Goal: Information Seeking & Learning: Learn about a topic

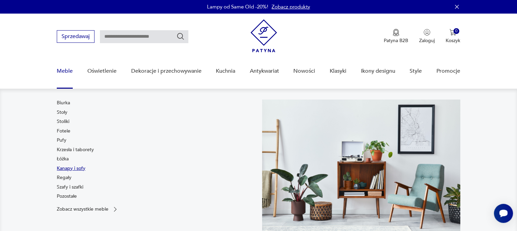
click at [65, 167] on link "Kanapy i sofy" at bounding box center [71, 168] width 29 height 7
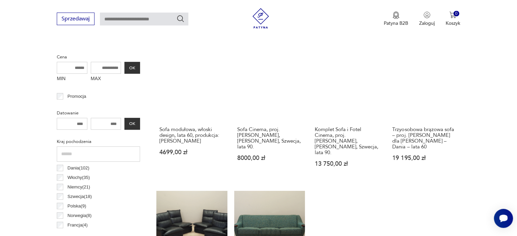
scroll to position [248, 0]
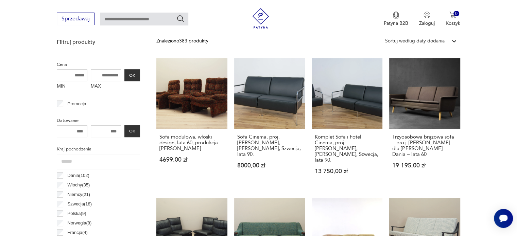
click at [108, 74] on input "MAX" at bounding box center [106, 75] width 31 height 12
type input "*****"
click at [136, 78] on button "OK" at bounding box center [132, 75] width 16 height 12
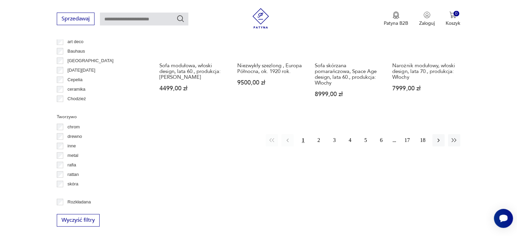
scroll to position [690, 0]
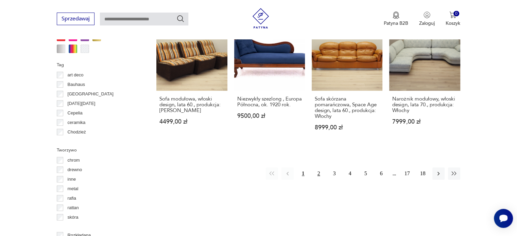
click at [317, 168] on button "2" at bounding box center [319, 174] width 12 height 12
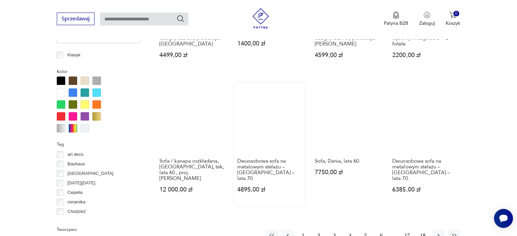
scroll to position [622, 0]
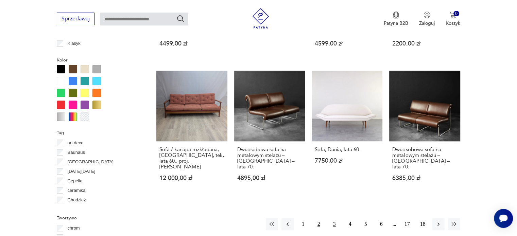
click at [335, 219] on button "3" at bounding box center [335, 224] width 12 height 12
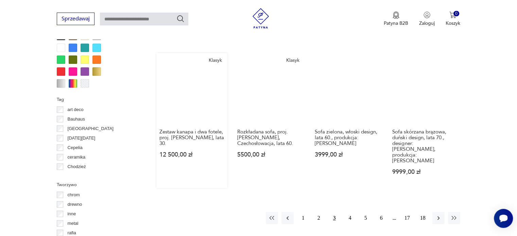
scroll to position [656, 0]
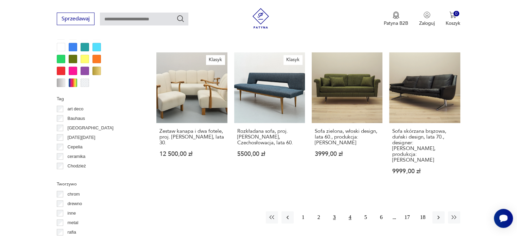
click at [350, 212] on button "4" at bounding box center [350, 218] width 12 height 12
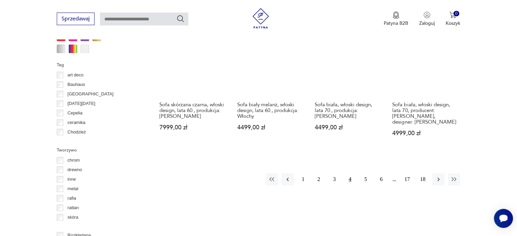
scroll to position [656, 0]
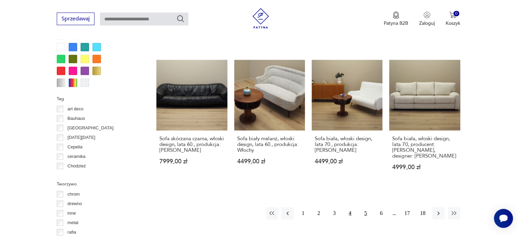
click at [364, 207] on button "5" at bounding box center [366, 213] width 12 height 12
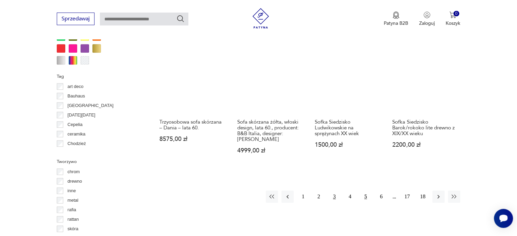
scroll to position [690, 0]
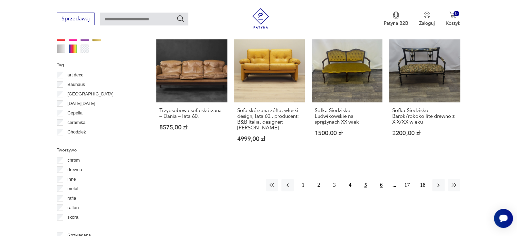
click at [380, 179] on button "6" at bounding box center [381, 185] width 12 height 12
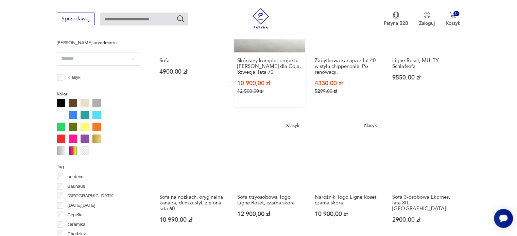
scroll to position [656, 0]
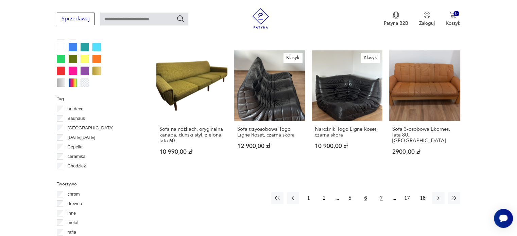
click at [383, 198] on button "7" at bounding box center [381, 198] width 12 height 12
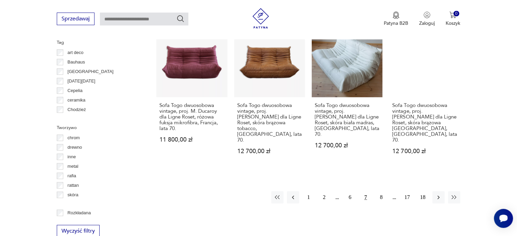
scroll to position [724, 0]
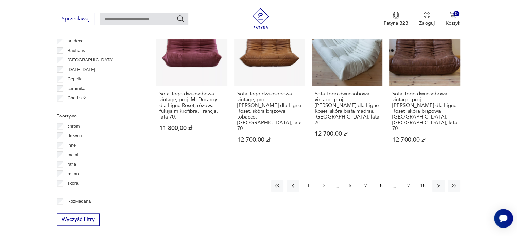
click at [381, 180] on button "8" at bounding box center [381, 186] width 12 height 12
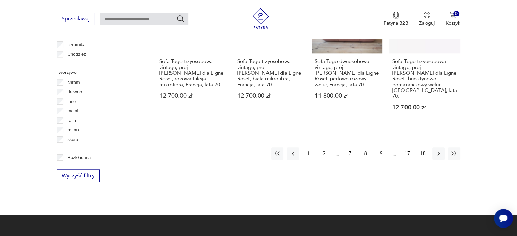
scroll to position [792, 0]
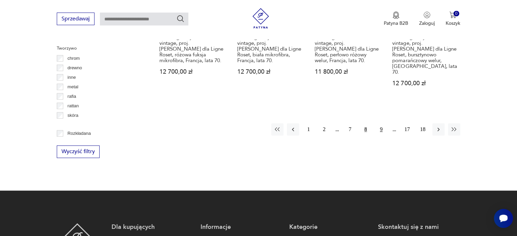
click at [381, 123] on button "9" at bounding box center [381, 129] width 12 height 12
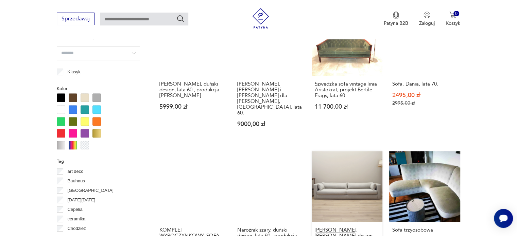
scroll to position [656, 0]
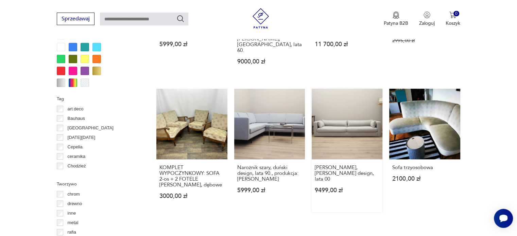
drag, startPoint x: 382, startPoint y: 212, endPoint x: 381, endPoint y: 129, distance: 83.0
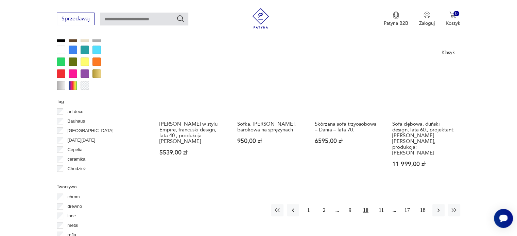
scroll to position [690, 0]
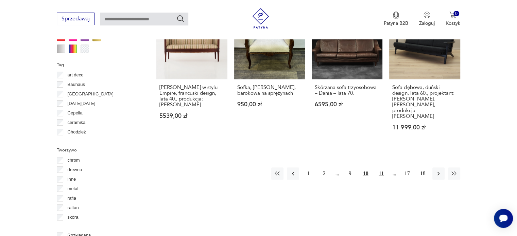
click at [383, 168] on button "11" at bounding box center [381, 174] width 12 height 12
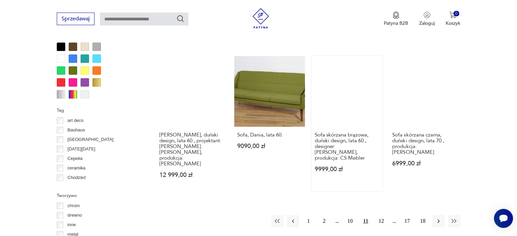
scroll to position [656, 0]
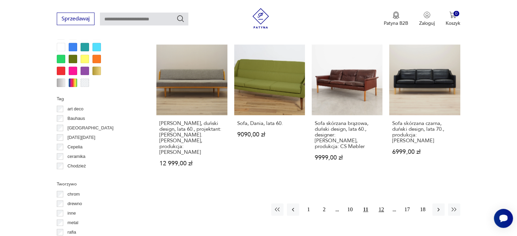
click at [382, 204] on button "12" at bounding box center [381, 210] width 12 height 12
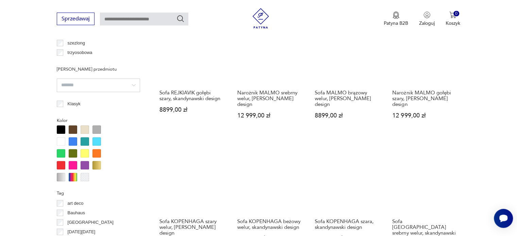
scroll to position [622, 0]
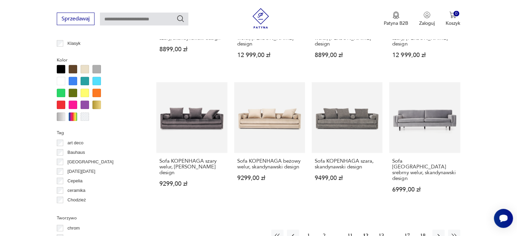
click at [382, 230] on button "13" at bounding box center [381, 236] width 12 height 12
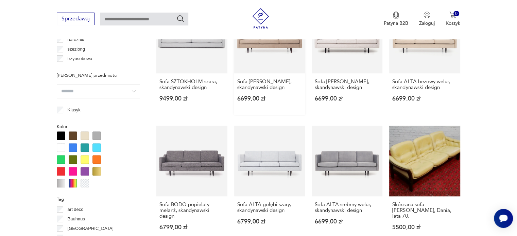
scroll to position [622, 0]
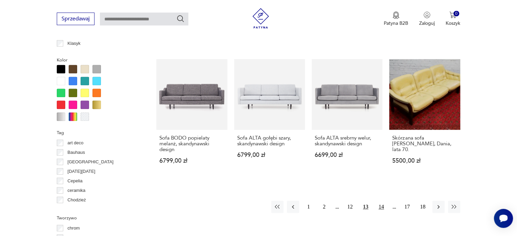
click at [382, 206] on button "14" at bounding box center [381, 207] width 12 height 12
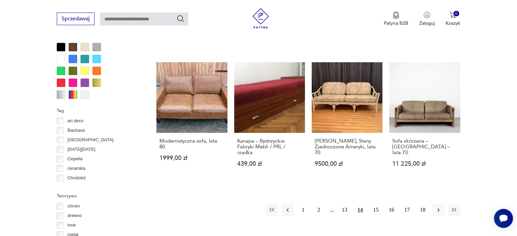
scroll to position [656, 0]
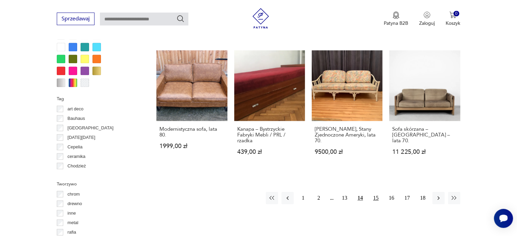
click at [379, 198] on button "15" at bounding box center [376, 198] width 12 height 12
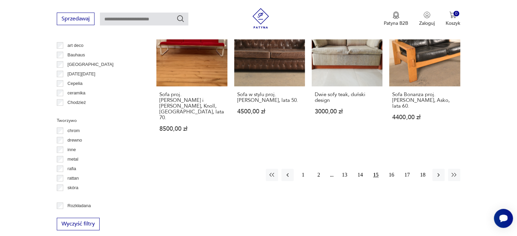
scroll to position [724, 0]
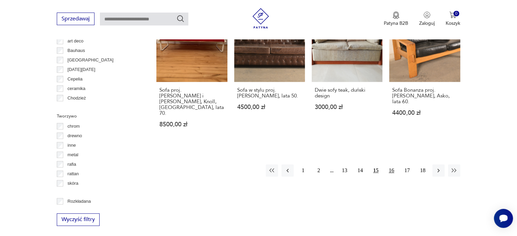
click at [393, 165] on button "16" at bounding box center [392, 171] width 12 height 12
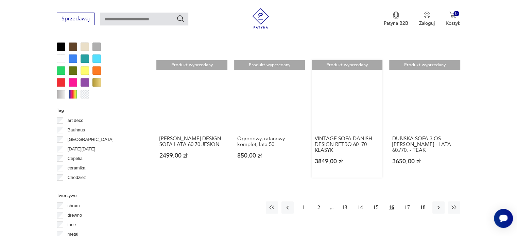
scroll to position [656, 0]
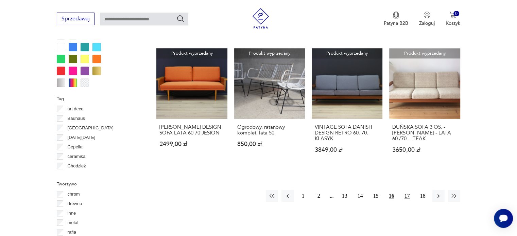
click at [405, 194] on button "17" at bounding box center [407, 196] width 12 height 12
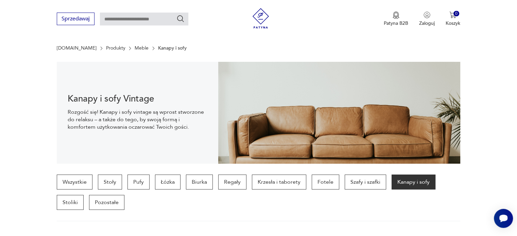
scroll to position [102, 0]
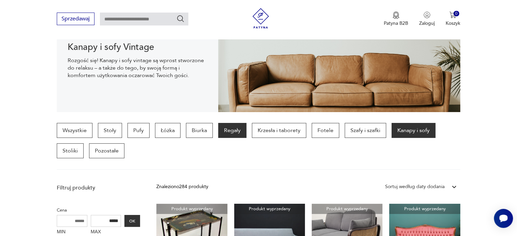
click at [235, 133] on p "Regały" at bounding box center [232, 130] width 28 height 15
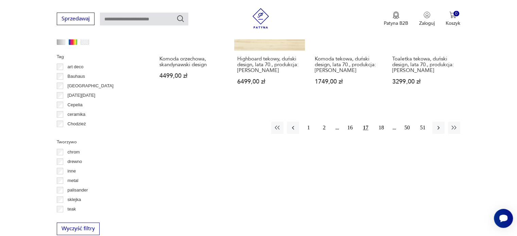
scroll to position [724, 0]
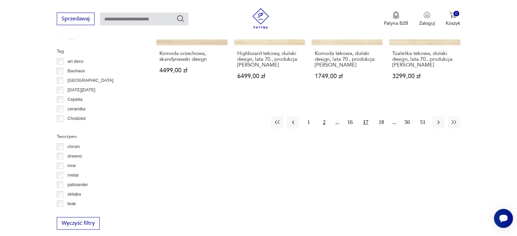
click at [324, 118] on button "2" at bounding box center [324, 122] width 12 height 12
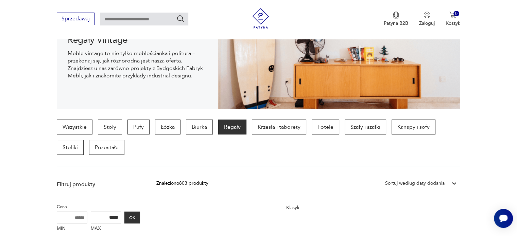
scroll to position [136, 0]
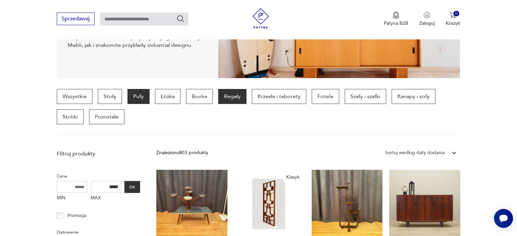
click at [147, 95] on p "Pufy" at bounding box center [139, 96] width 22 height 15
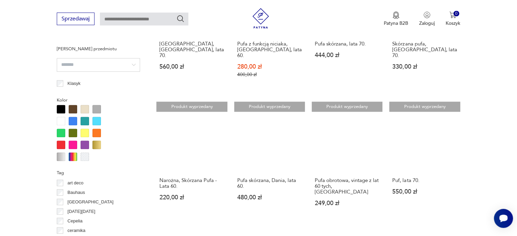
scroll to position [622, 0]
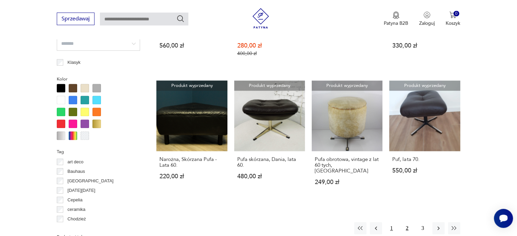
click at [390, 222] on button "1" at bounding box center [392, 228] width 12 height 12
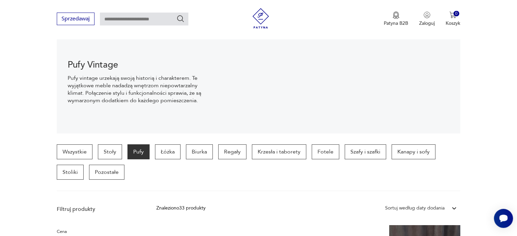
scroll to position [136, 0]
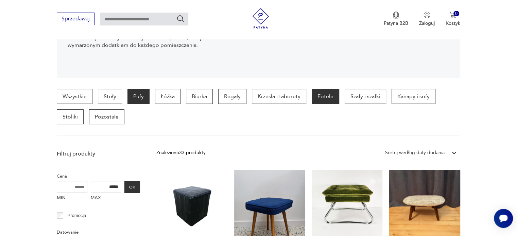
click at [326, 99] on p "Fotele" at bounding box center [326, 96] width 28 height 15
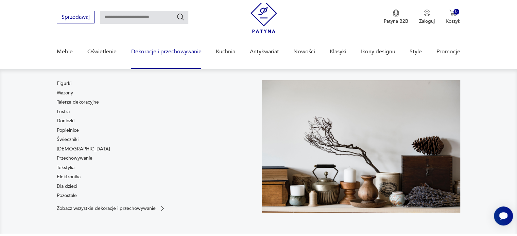
scroll to position [34, 0]
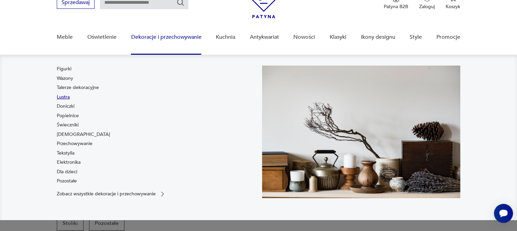
click at [67, 99] on link "Lustra" at bounding box center [63, 97] width 13 height 7
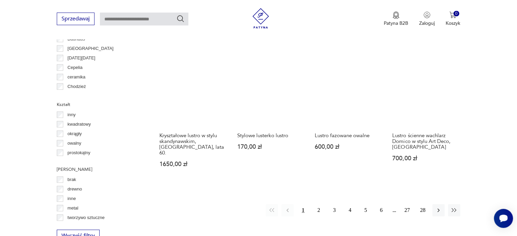
scroll to position [690, 0]
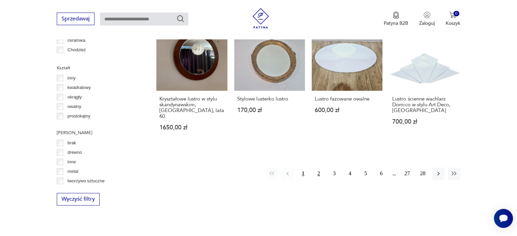
click at [320, 168] on button "2" at bounding box center [319, 174] width 12 height 12
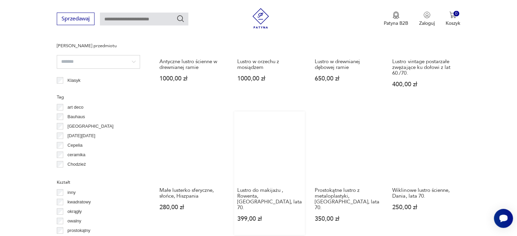
scroll to position [656, 0]
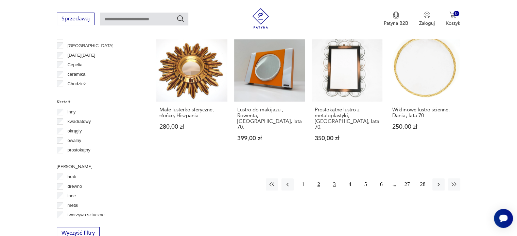
click at [337, 180] on button "3" at bounding box center [335, 185] width 12 height 12
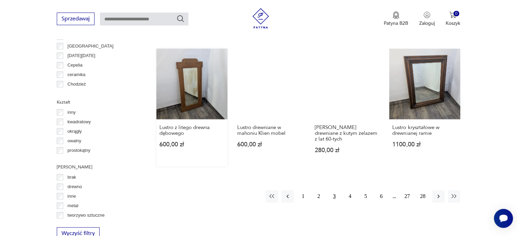
scroll to position [656, 0]
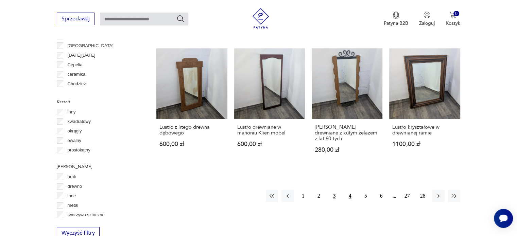
click at [352, 190] on button "4" at bounding box center [350, 196] width 12 height 12
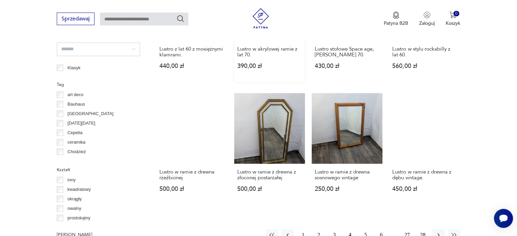
scroll to position [622, 0]
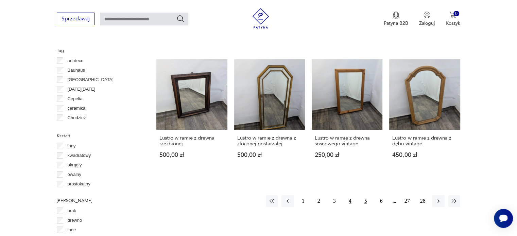
click at [364, 201] on button "5" at bounding box center [366, 201] width 12 height 12
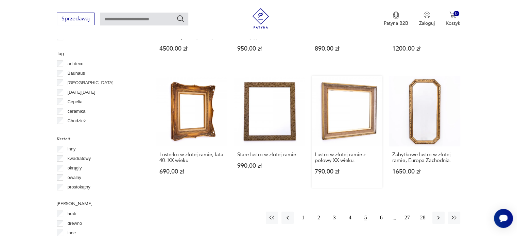
scroll to position [656, 0]
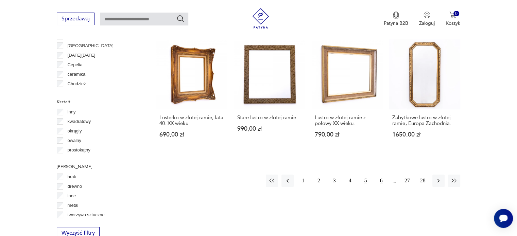
click at [381, 175] on button "6" at bounding box center [381, 181] width 12 height 12
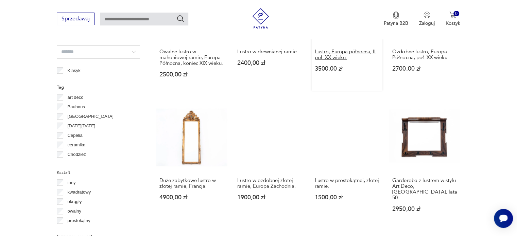
scroll to position [588, 0]
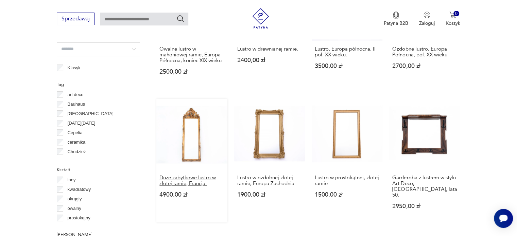
click at [198, 184] on h3 "Duże zabytkowe lustro w złotej ramie, Francja." at bounding box center [192, 181] width 65 height 12
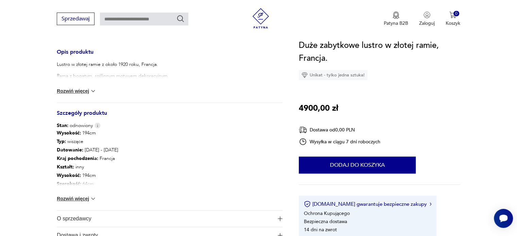
scroll to position [272, 0]
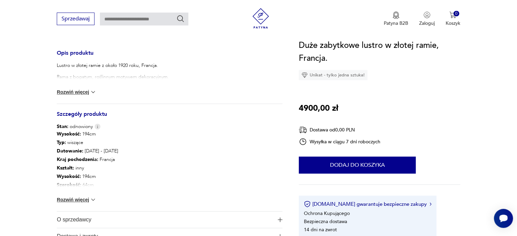
click at [85, 198] on button "Rozwiń więcej" at bounding box center [76, 200] width 39 height 7
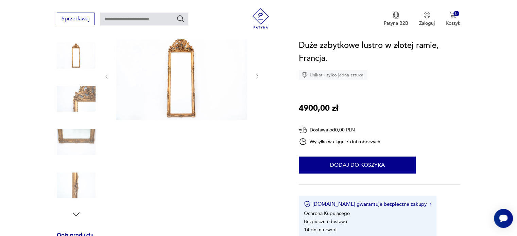
scroll to position [0, 0]
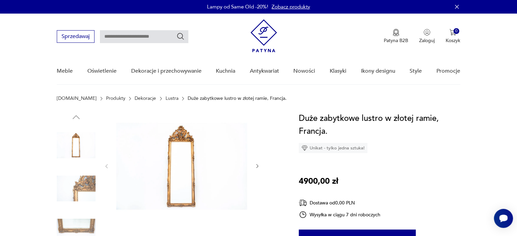
click at [88, 179] on img at bounding box center [76, 188] width 39 height 39
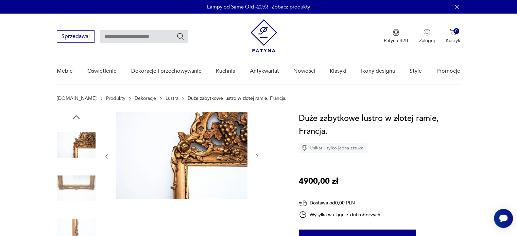
click at [86, 195] on img at bounding box center [76, 188] width 39 height 39
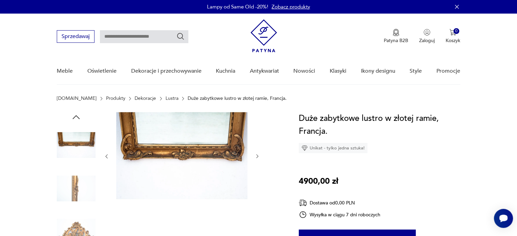
click at [74, 191] on img at bounding box center [76, 188] width 39 height 39
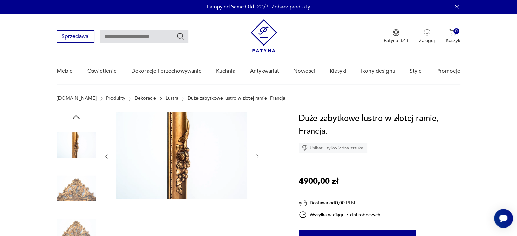
scroll to position [68, 0]
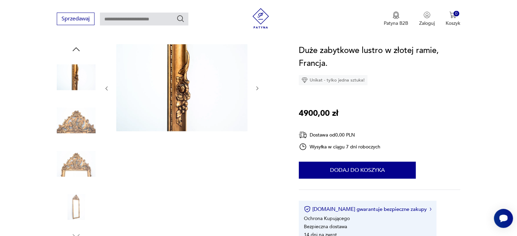
click at [86, 120] on img at bounding box center [76, 120] width 39 height 39
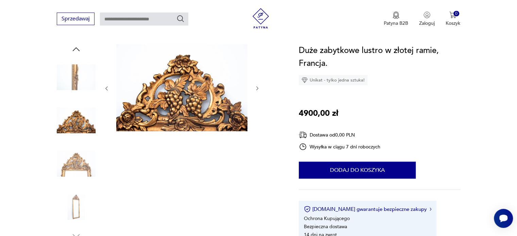
click at [75, 156] on img at bounding box center [76, 164] width 39 height 39
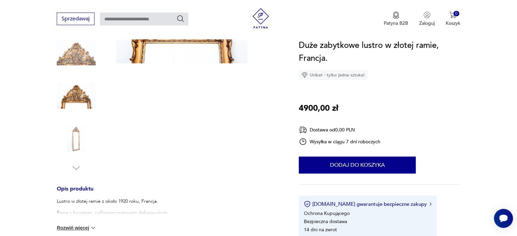
click at [80, 137] on img at bounding box center [76, 139] width 39 height 39
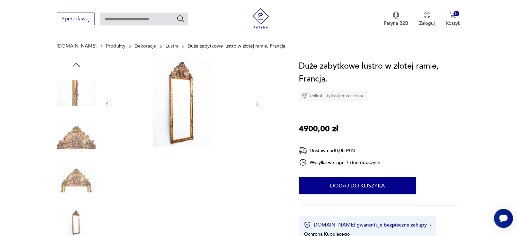
scroll to position [0, 0]
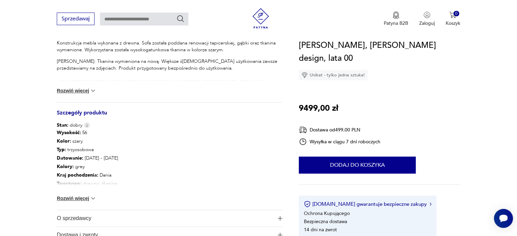
click at [83, 199] on button "Rozwiń więcej" at bounding box center [76, 198] width 39 height 7
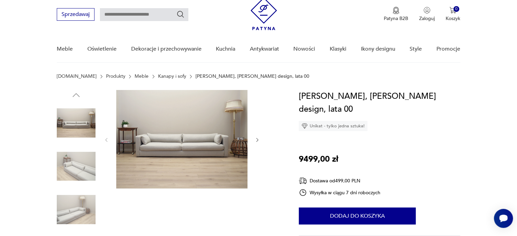
scroll to position [34, 0]
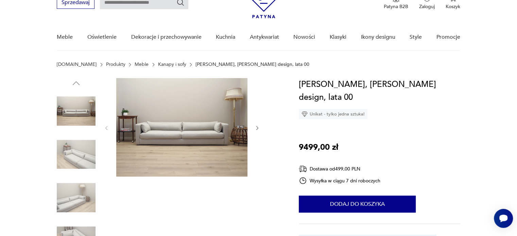
click at [77, 159] on img at bounding box center [76, 154] width 39 height 39
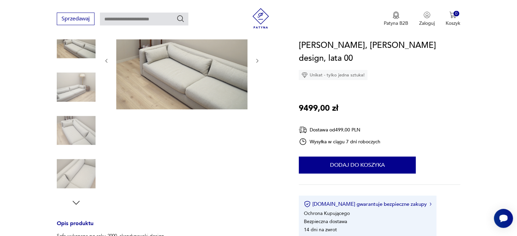
scroll to position [102, 0]
click at [79, 112] on img at bounding box center [76, 130] width 39 height 39
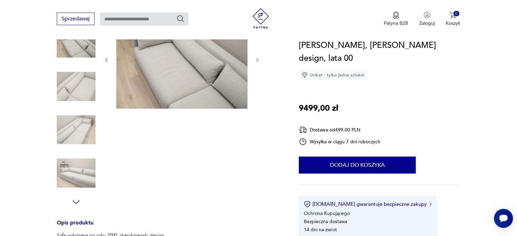
click at [77, 121] on img at bounding box center [76, 130] width 39 height 39
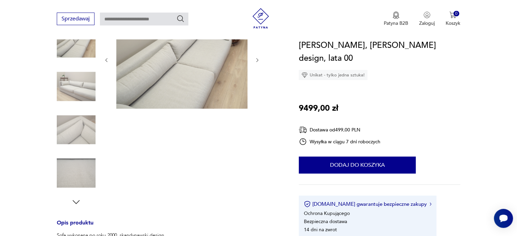
click at [79, 143] on img at bounding box center [76, 130] width 39 height 39
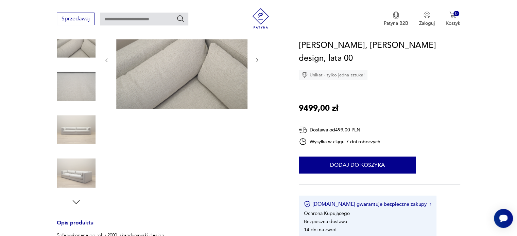
click at [82, 130] on img at bounding box center [76, 130] width 39 height 39
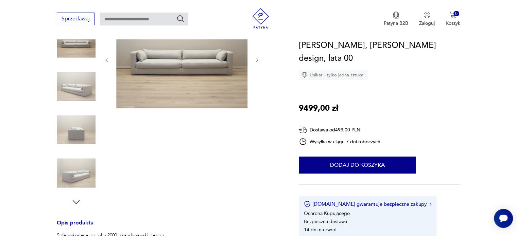
click at [85, 125] on img at bounding box center [76, 130] width 39 height 39
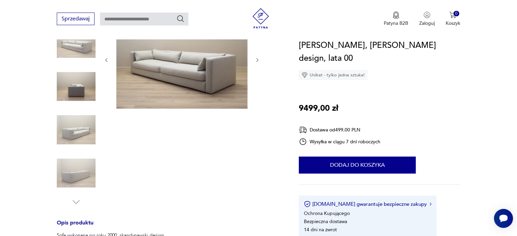
click at [83, 135] on img at bounding box center [76, 130] width 39 height 39
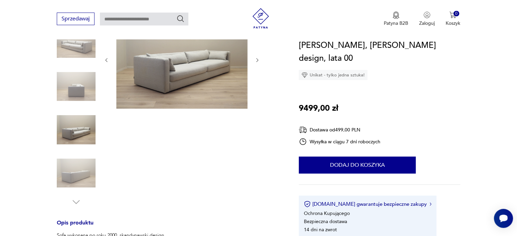
click at [75, 169] on img at bounding box center [76, 173] width 39 height 39
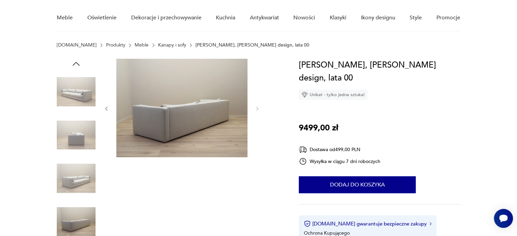
scroll to position [3, 0]
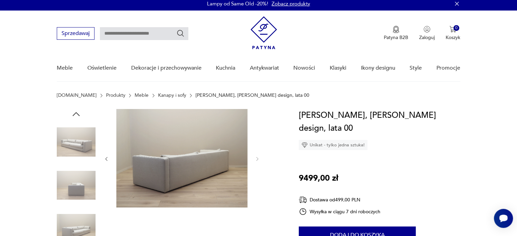
click at [85, 144] on img at bounding box center [76, 142] width 39 height 39
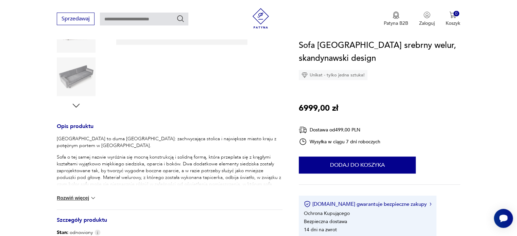
scroll to position [238, 0]
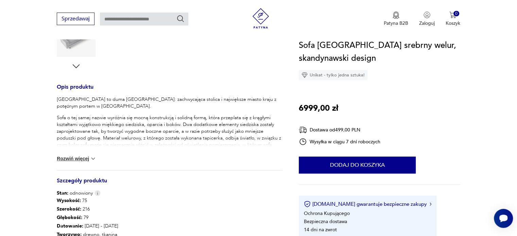
click at [86, 155] on button "Rozwiń więcej" at bounding box center [76, 158] width 39 height 7
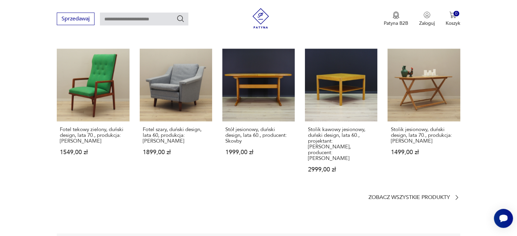
scroll to position [0, 0]
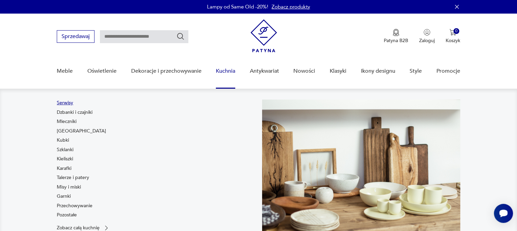
click at [67, 102] on link "Serwisy" at bounding box center [65, 103] width 16 height 7
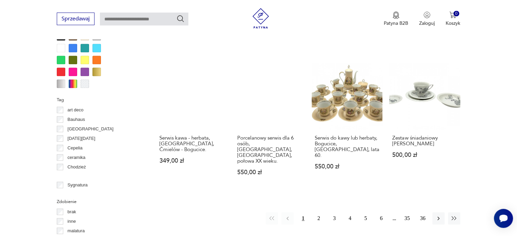
scroll to position [656, 0]
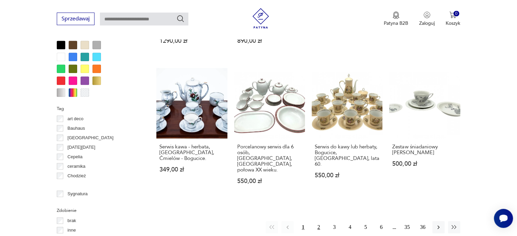
click at [317, 221] on button "2" at bounding box center [319, 227] width 12 height 12
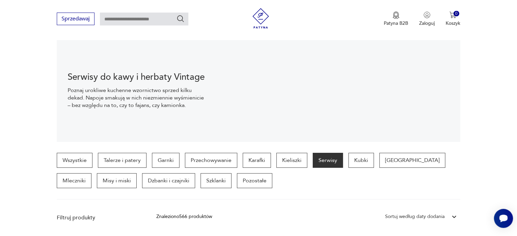
scroll to position [112, 0]
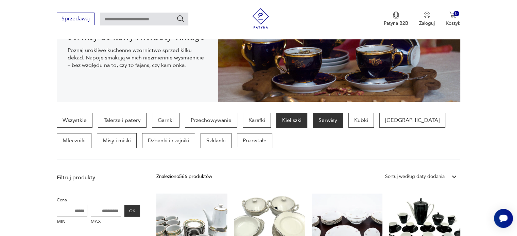
click at [293, 120] on p "Kieliszki" at bounding box center [291, 120] width 31 height 15
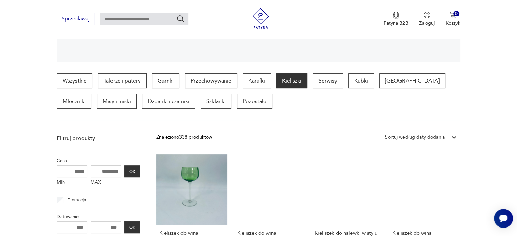
scroll to position [180, 0]
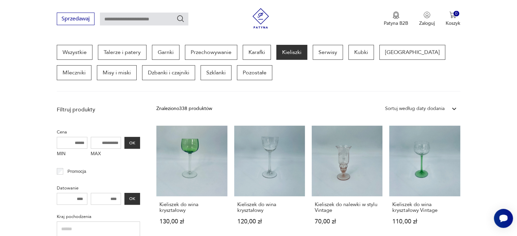
click at [429, 107] on div "Sortuj według daty dodania" at bounding box center [415, 108] width 60 height 7
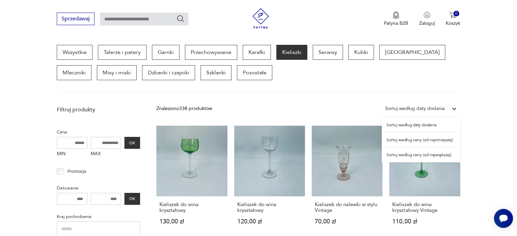
click at [416, 155] on div "Sortuj według ceny (od największej)" at bounding box center [421, 155] width 79 height 15
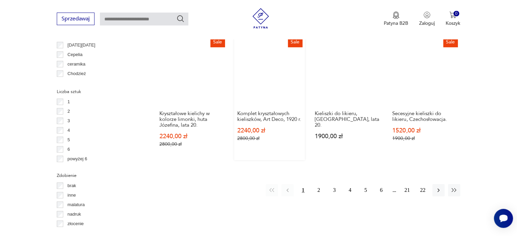
scroll to position [690, 0]
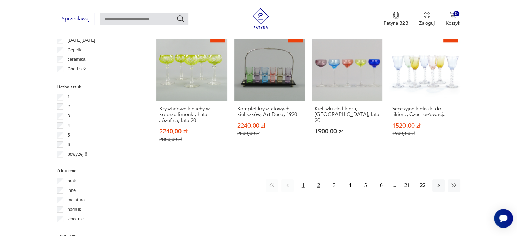
click at [318, 187] on button "2" at bounding box center [319, 186] width 12 height 12
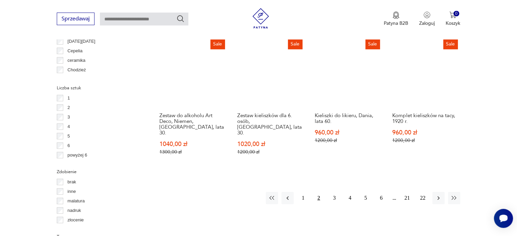
scroll to position [690, 0]
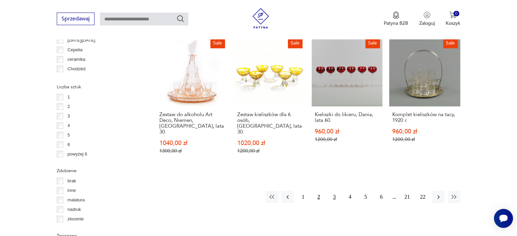
click at [333, 191] on button "3" at bounding box center [335, 197] width 12 height 12
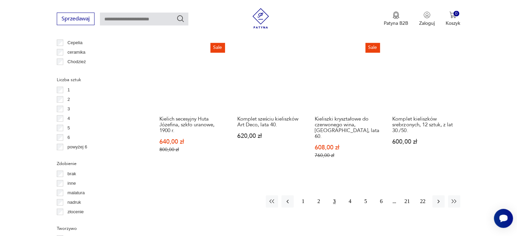
scroll to position [656, 0]
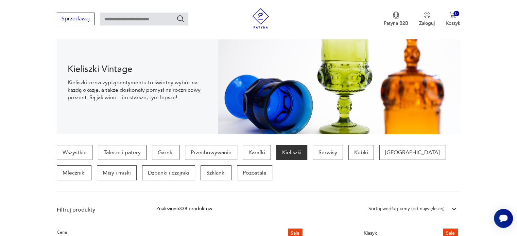
scroll to position [78, 0]
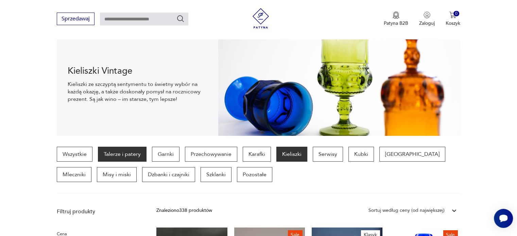
click at [129, 153] on p "Talerze i patery" at bounding box center [122, 154] width 49 height 15
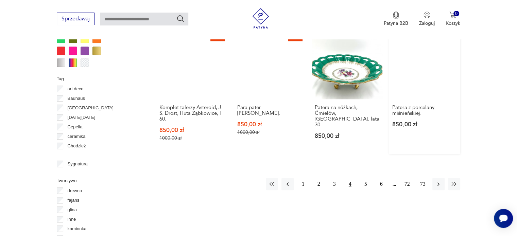
scroll to position [690, 0]
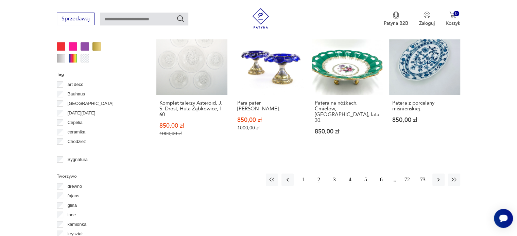
click at [318, 174] on button "2" at bounding box center [319, 180] width 12 height 12
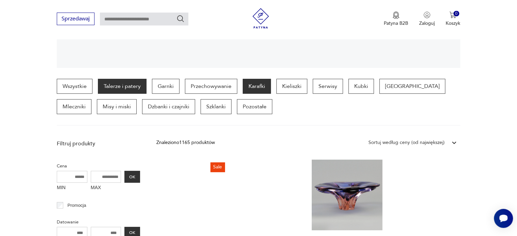
scroll to position [112, 0]
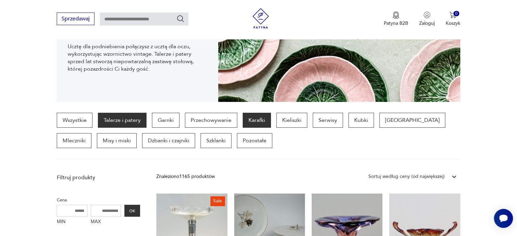
click at [264, 116] on p "Karafki" at bounding box center [257, 120] width 28 height 15
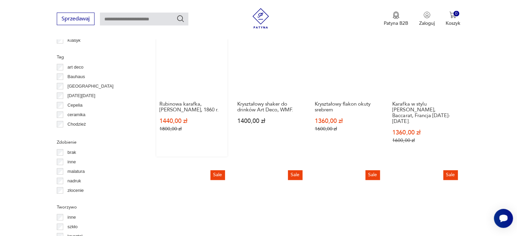
scroll to position [656, 0]
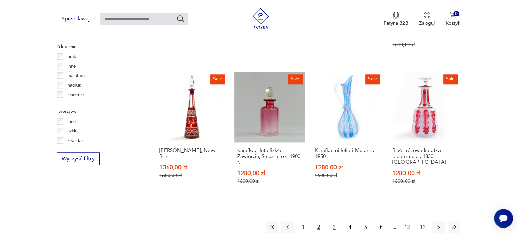
click at [333, 221] on button "3" at bounding box center [335, 227] width 12 height 12
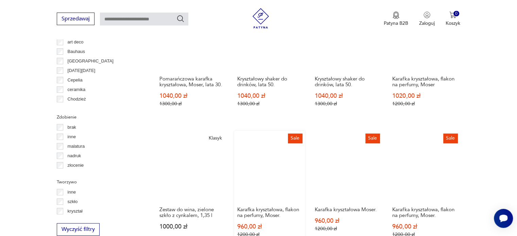
scroll to position [622, 0]
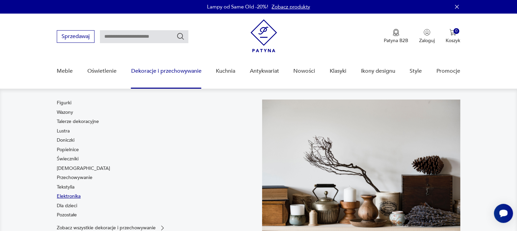
click at [69, 194] on link "Elektronika" at bounding box center [69, 196] width 24 height 7
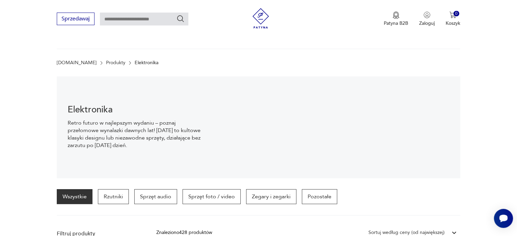
scroll to position [33, 0]
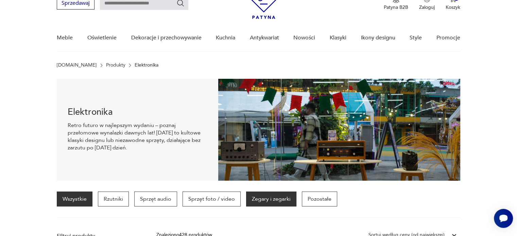
click at [264, 198] on p "Zegary i zegarki" at bounding box center [271, 199] width 50 height 15
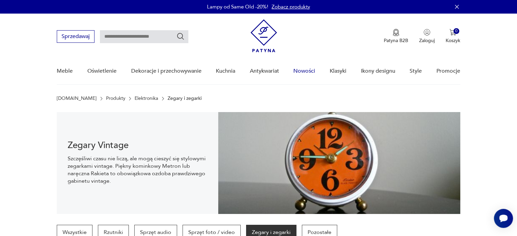
click at [303, 69] on link "Nowości" at bounding box center [304, 71] width 22 height 26
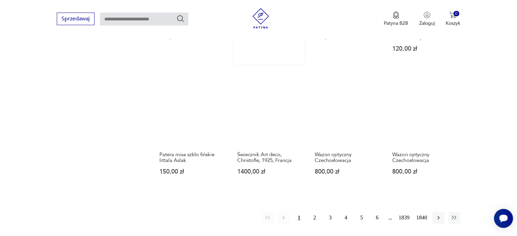
scroll to position [564, 0]
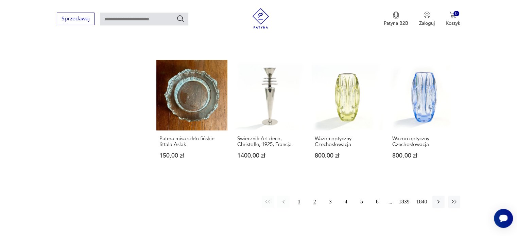
click at [314, 196] on button "2" at bounding box center [315, 202] width 12 height 12
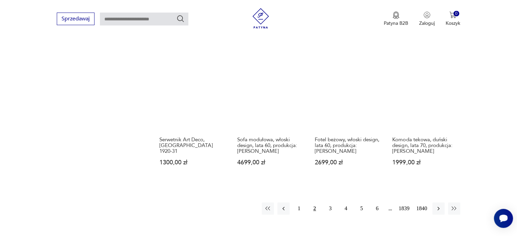
scroll to position [564, 0]
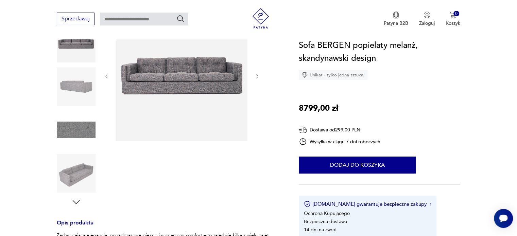
scroll to position [34, 0]
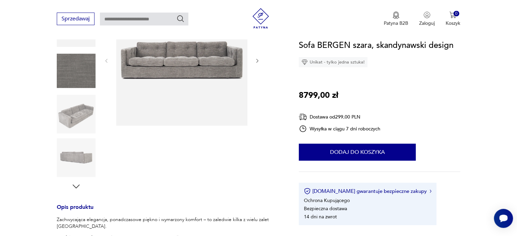
scroll to position [170, 0]
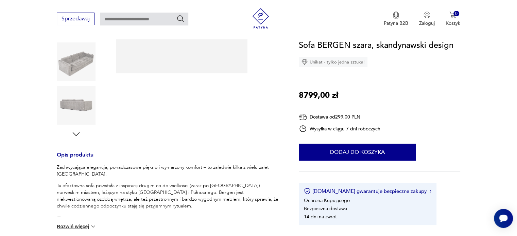
click at [76, 134] on icon "button" at bounding box center [76, 134] width 10 height 10
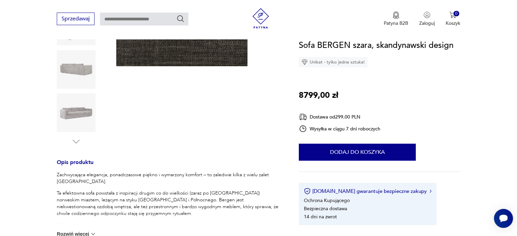
click at [79, 116] on img at bounding box center [76, 113] width 39 height 39
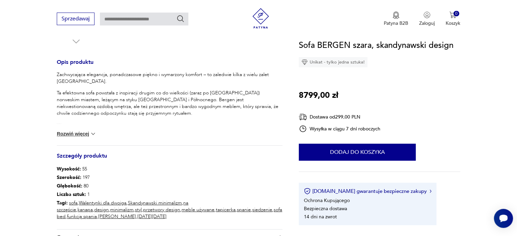
scroll to position [272, 0]
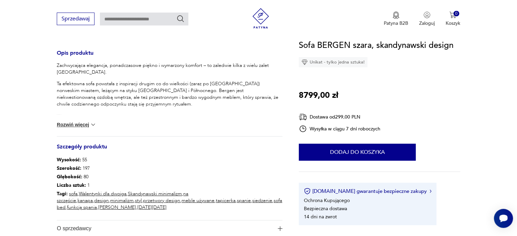
click at [88, 123] on button "Rozwiń więcej" at bounding box center [76, 124] width 39 height 7
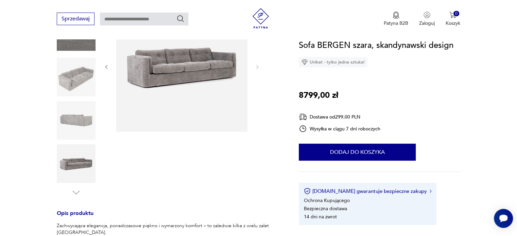
scroll to position [68, 0]
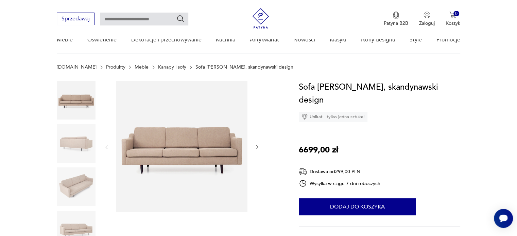
scroll to position [68, 0]
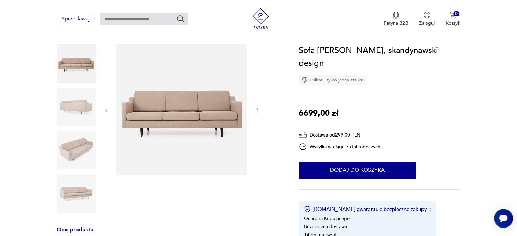
click at [73, 181] on img at bounding box center [76, 193] width 39 height 39
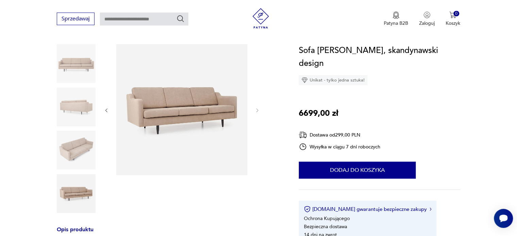
click at [75, 199] on img at bounding box center [76, 193] width 39 height 39
click at [77, 144] on img at bounding box center [76, 150] width 39 height 39
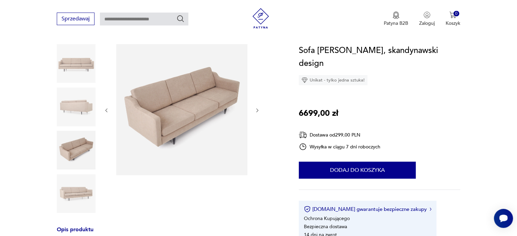
click at [83, 111] on img at bounding box center [76, 107] width 39 height 39
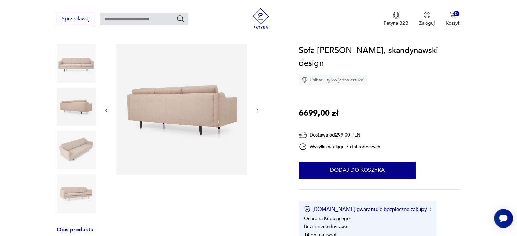
click at [75, 76] on img at bounding box center [76, 63] width 39 height 39
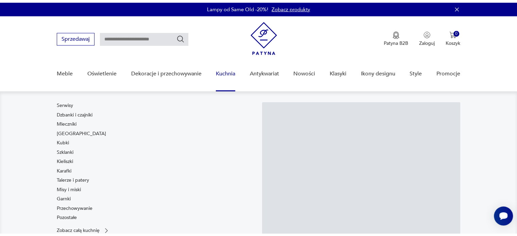
scroll to position [68, 0]
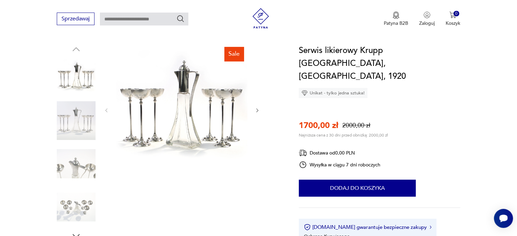
click at [74, 175] on img at bounding box center [76, 164] width 39 height 39
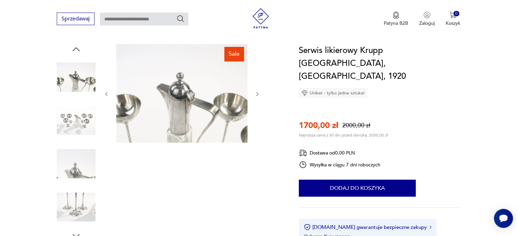
click at [83, 150] on img at bounding box center [76, 164] width 39 height 39
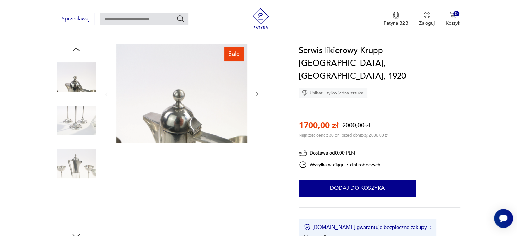
click at [71, 160] on img at bounding box center [76, 164] width 39 height 39
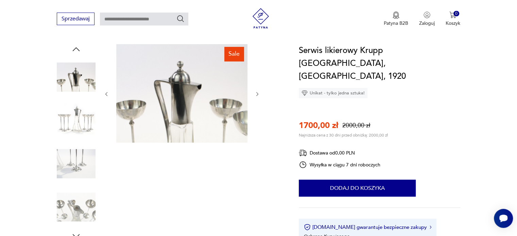
click at [75, 173] on img at bounding box center [76, 164] width 39 height 39
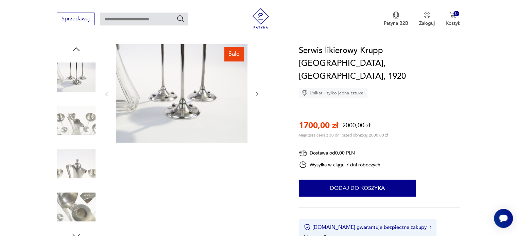
click at [76, 121] on img at bounding box center [76, 120] width 39 height 39
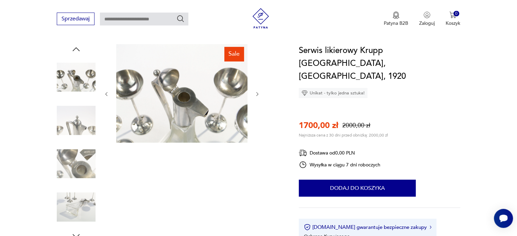
click at [82, 140] on div at bounding box center [76, 121] width 39 height 40
click at [79, 161] on img at bounding box center [76, 164] width 39 height 39
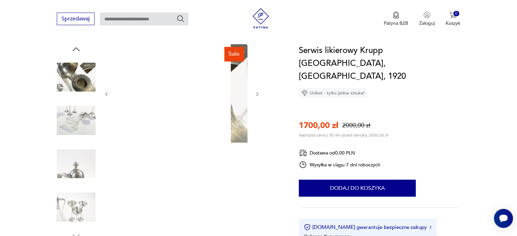
click at [72, 155] on img at bounding box center [76, 164] width 39 height 39
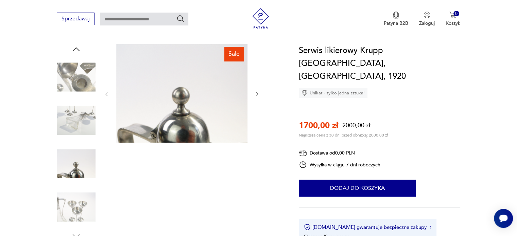
click at [76, 182] on img at bounding box center [76, 164] width 39 height 39
click at [73, 197] on img at bounding box center [76, 207] width 39 height 39
